Goal: Task Accomplishment & Management: Manage account settings

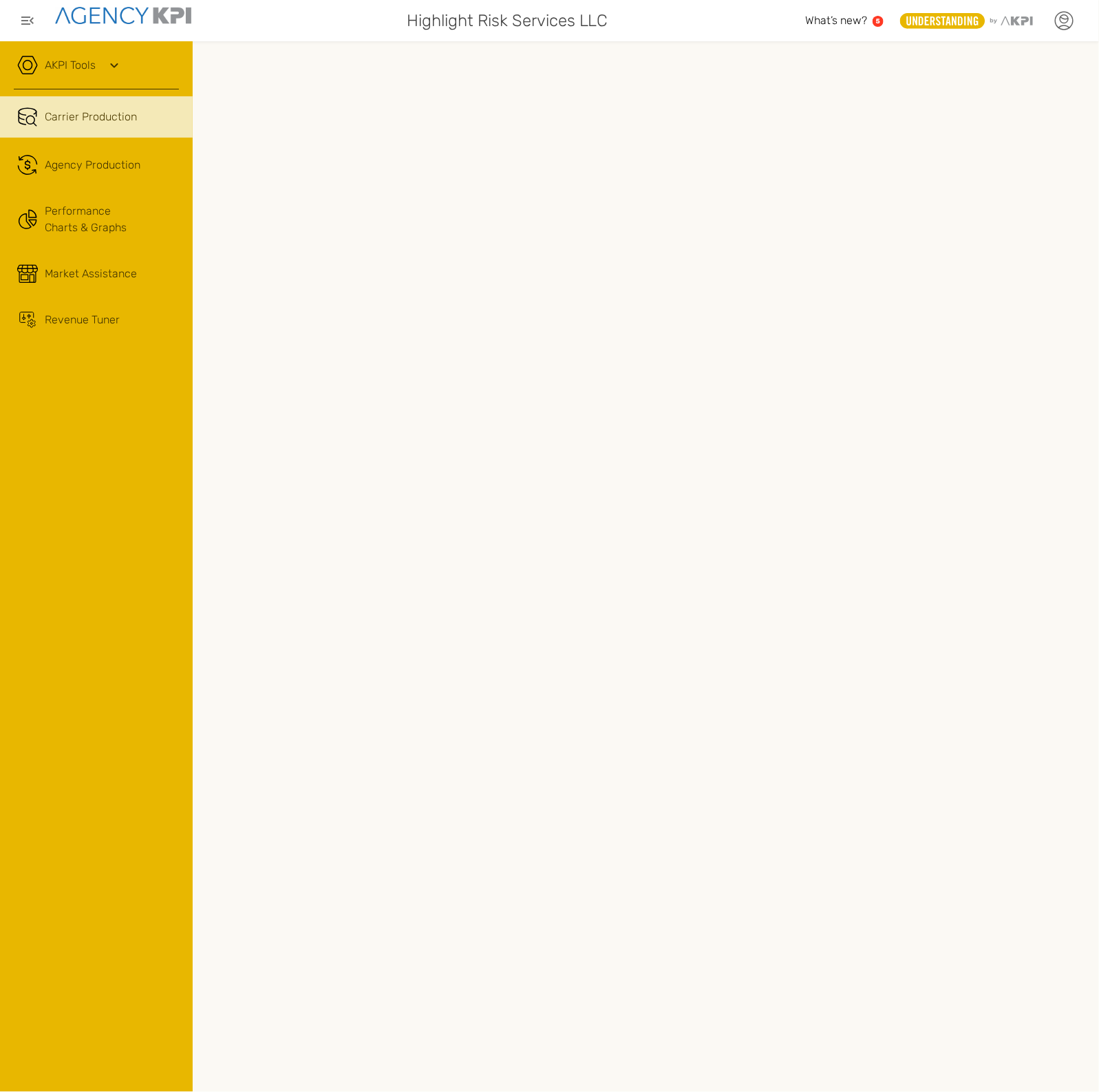
click at [1066, 24] on icon at bounding box center [1063, 21] width 21 height 21
click at [1063, 23] on icon at bounding box center [1065, 19] width 9 height 9
click at [984, 142] on li "Log Out" at bounding box center [1006, 142] width 154 height 36
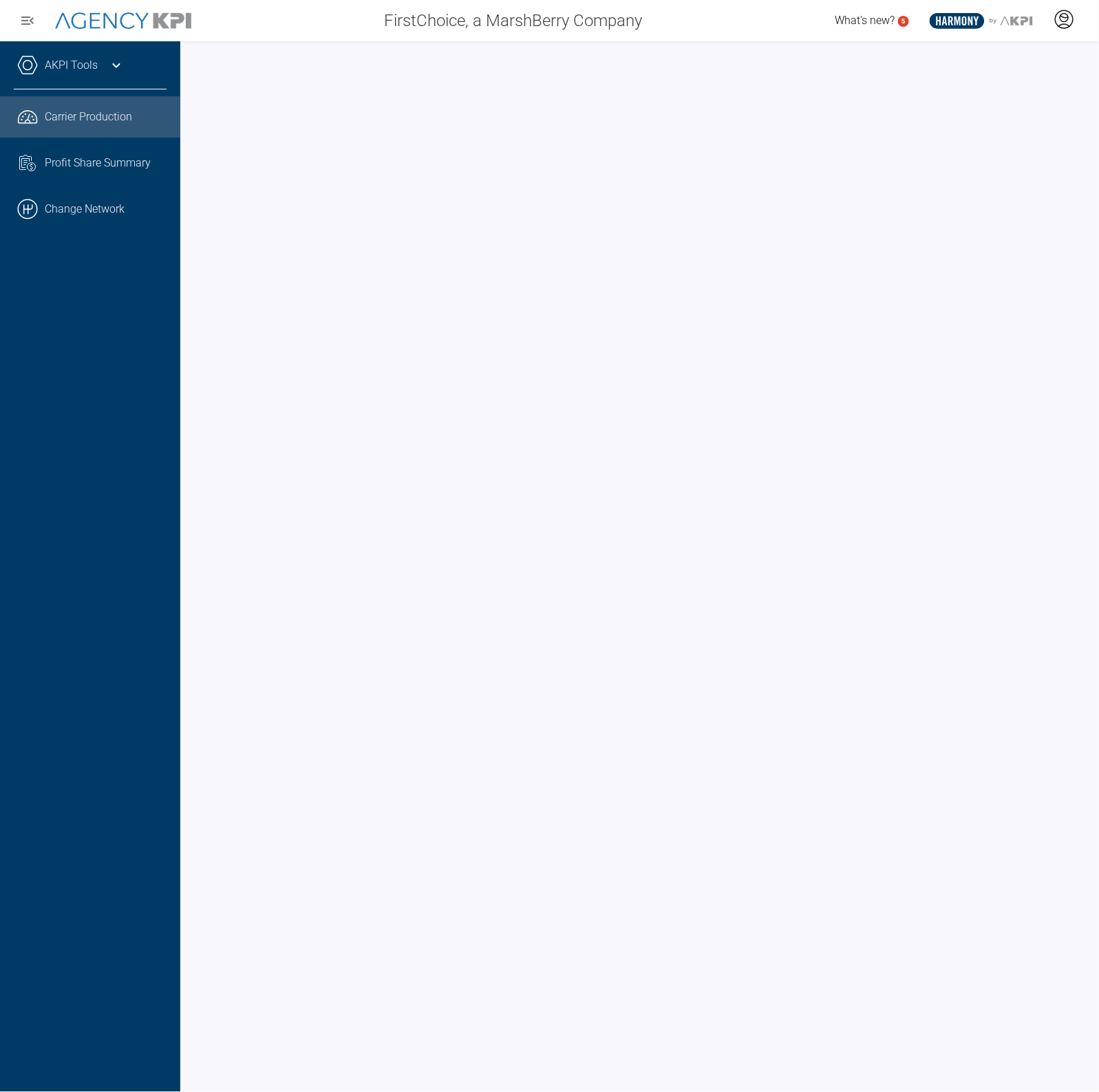
click at [1067, 24] on icon at bounding box center [1064, 25] width 11 height 2
click at [979, 93] on span "Log Out" at bounding box center [964, 95] width 36 height 11
